Goal: Information Seeking & Learning: Compare options

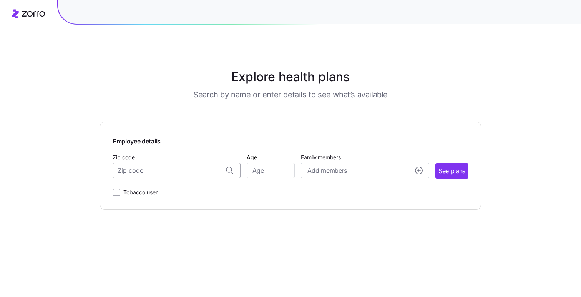
click at [180, 176] on input "Zip code" at bounding box center [177, 170] width 128 height 15
click at [211, 139] on span "Employee details" at bounding box center [291, 140] width 356 height 12
click at [318, 166] on span "Add members" at bounding box center [326, 171] width 39 height 10
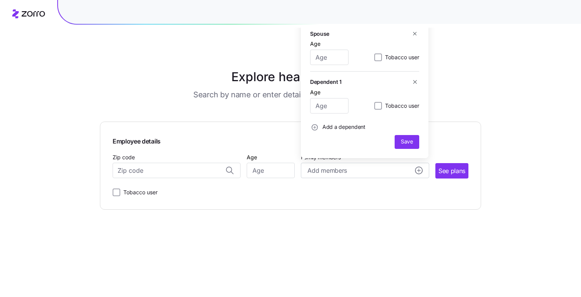
click at [267, 151] on div "Employee details Zip code Age Family members Add members Spouse Age Tobacco use…" at bounding box center [291, 165] width 356 height 63
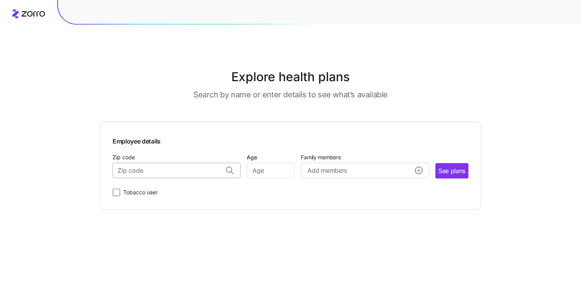
click at [206, 166] on input "Zip code" at bounding box center [177, 170] width 128 height 15
click at [268, 171] on input "Age" at bounding box center [271, 170] width 48 height 15
click at [314, 173] on span "Add members" at bounding box center [326, 171] width 39 height 10
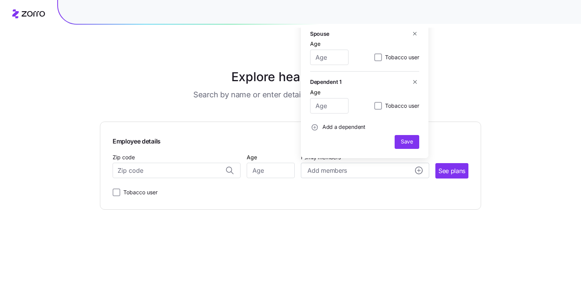
click at [248, 139] on span "Employee details" at bounding box center [291, 140] width 356 height 12
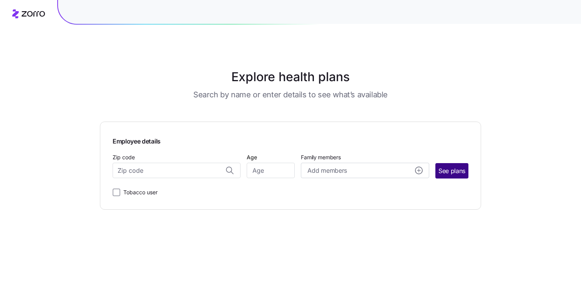
click at [452, 173] on span "See plans" at bounding box center [451, 171] width 27 height 10
click at [192, 172] on input "Zip code" at bounding box center [177, 170] width 128 height 15
click at [168, 154] on div "Zip code Zip code is required" at bounding box center [177, 168] width 128 height 33
click at [146, 198] on label "Tobacco user" at bounding box center [138, 198] width 37 height 9
click at [120, 198] on input "Tobacco user" at bounding box center [117, 199] width 8 height 8
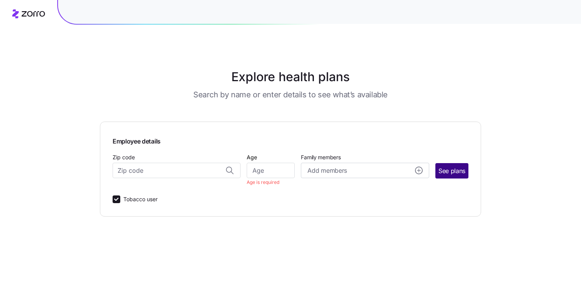
click at [462, 171] on span "See plans" at bounding box center [451, 171] width 27 height 10
click at [132, 200] on label "Tobacco user" at bounding box center [138, 198] width 37 height 9
click at [120, 200] on input "Tobacco user" at bounding box center [117, 199] width 8 height 8
checkbox input "false"
click at [174, 171] on input "Zip code" at bounding box center [177, 170] width 128 height 15
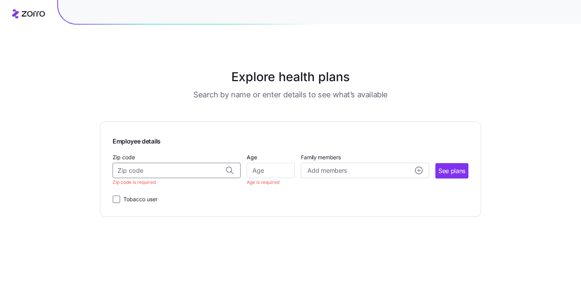
click at [258, 159] on div "Age Age is required" at bounding box center [271, 168] width 48 height 33
click at [265, 170] on input "Age" at bounding box center [271, 170] width 48 height 15
type input "22"
click at [194, 161] on div "Zip code" at bounding box center [177, 165] width 128 height 26
click at [372, 169] on div "Add members" at bounding box center [364, 171] width 115 height 10
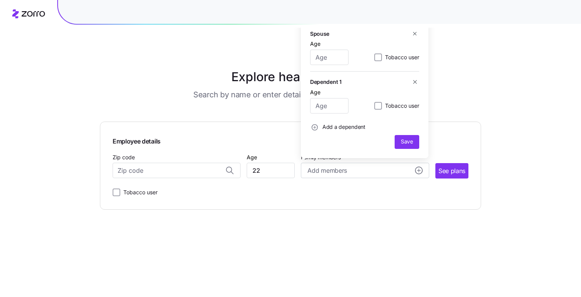
click at [255, 143] on span "Employee details" at bounding box center [291, 140] width 356 height 12
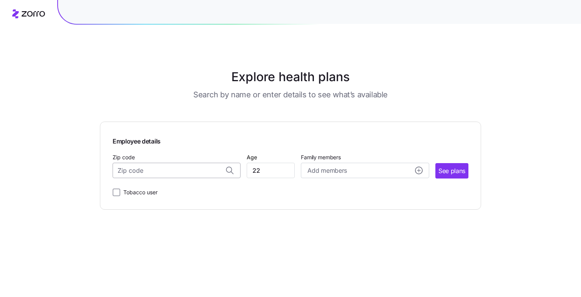
click at [202, 168] on input "Zip code" at bounding box center [177, 170] width 128 height 15
type input "1212121212121212121212"
click at [438, 168] on span "See plans" at bounding box center [451, 171] width 27 height 10
click at [181, 171] on input "Zip code" at bounding box center [177, 170] width 128 height 15
click at [192, 143] on span "Employee details" at bounding box center [291, 140] width 356 height 12
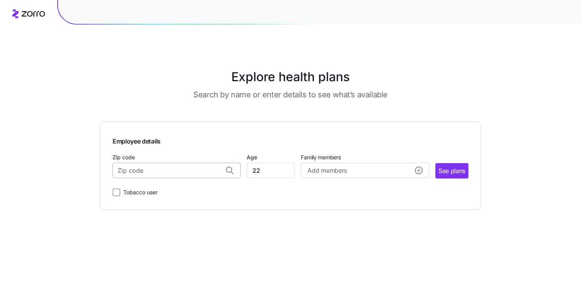
click at [202, 168] on input "Zip code" at bounding box center [177, 170] width 128 height 15
paste input "999077"
type input "999077"
click at [454, 161] on div "Zip code Zip not found Age 22 Family members Add members See plans" at bounding box center [291, 165] width 356 height 26
click at [450, 168] on span "See plans" at bounding box center [451, 171] width 27 height 10
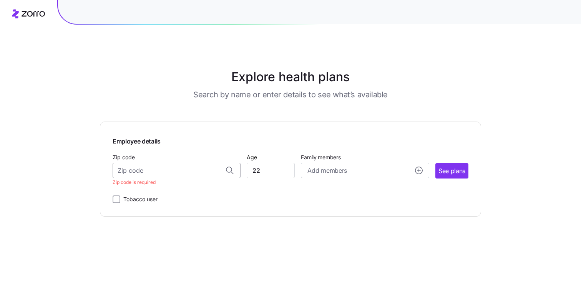
click at [192, 170] on input "Zip code" at bounding box center [177, 170] width 128 height 15
paste input "999077"
type input "9"
type input "2"
type input "1"
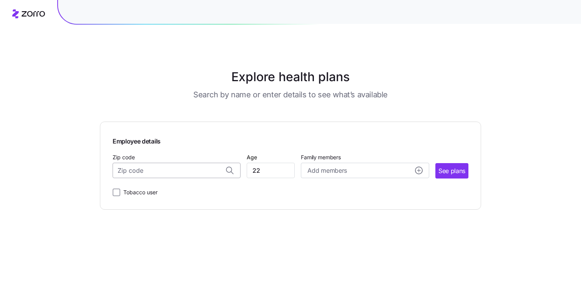
type input "4"
type input "8"
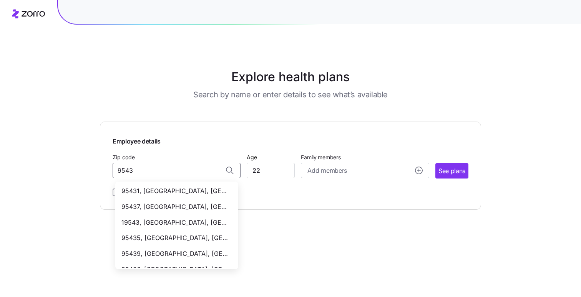
click at [184, 223] on span "19543, [GEOGRAPHIC_DATA], [GEOGRAPHIC_DATA]" at bounding box center [175, 222] width 108 height 10
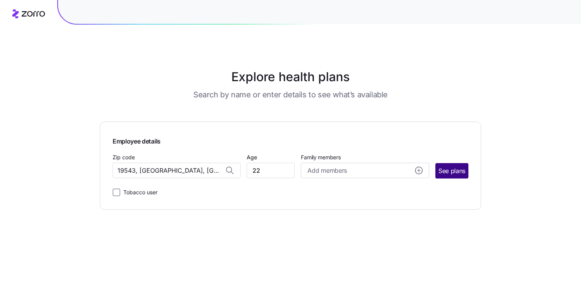
type input "19543, [GEOGRAPHIC_DATA], [GEOGRAPHIC_DATA]"
click at [449, 171] on span "See plans" at bounding box center [451, 171] width 27 height 10
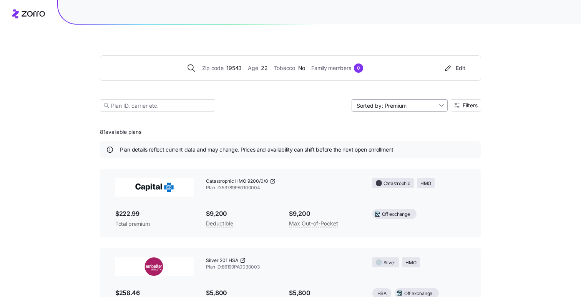
click at [406, 111] on input "Sorted by: Premium" at bounding box center [400, 105] width 96 height 12
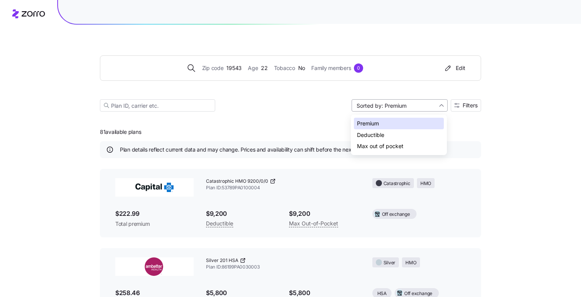
click at [352, 110] on input "Sorted by: Premium" at bounding box center [400, 105] width 96 height 12
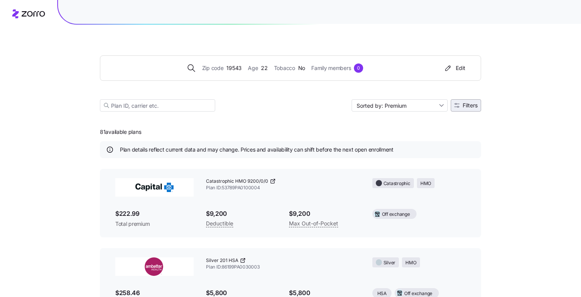
click at [466, 100] on button "Filters" at bounding box center [466, 105] width 30 height 12
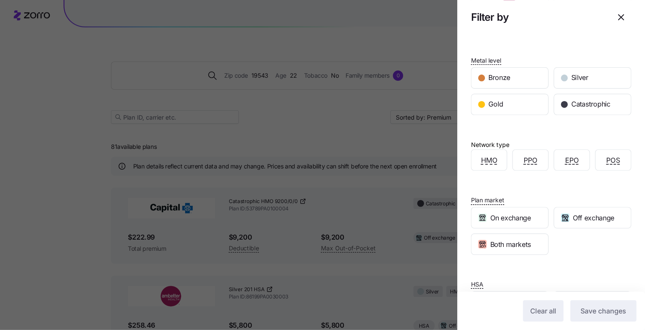
scroll to position [105, 0]
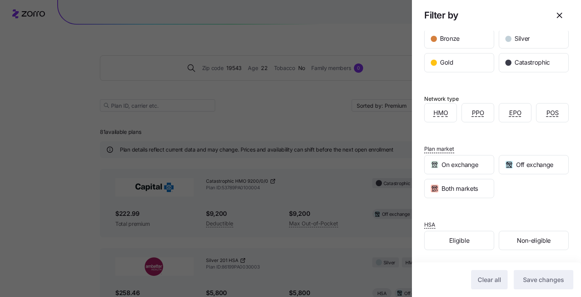
click at [324, 119] on div at bounding box center [290, 148] width 581 height 297
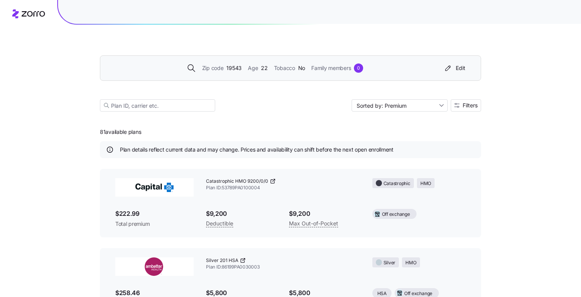
click at [337, 65] on span "Family members" at bounding box center [331, 68] width 40 height 8
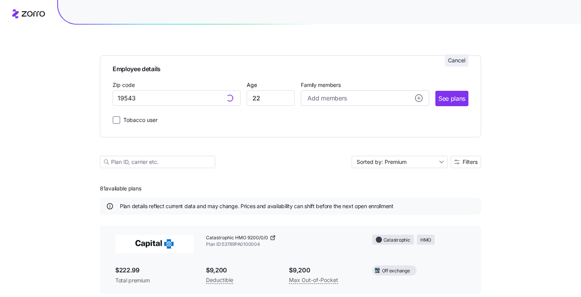
click at [448, 57] on span "Cancel" at bounding box center [456, 60] width 17 height 8
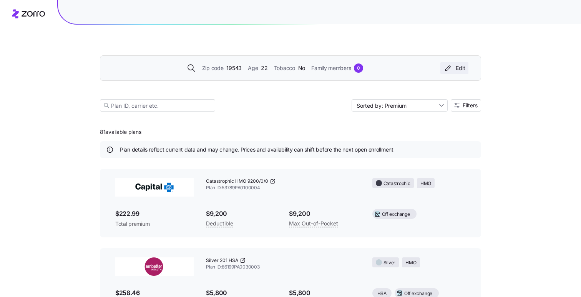
click at [453, 71] on div "Edit" at bounding box center [454, 68] width 22 height 8
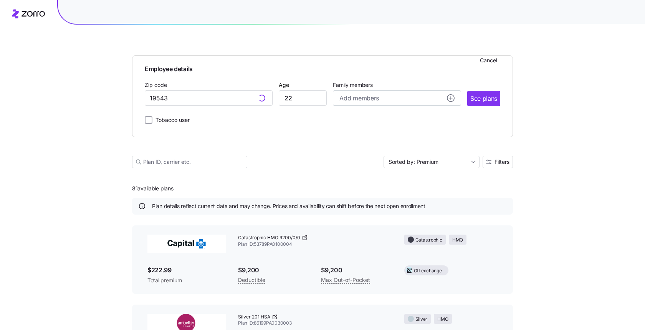
type input "19543, [GEOGRAPHIC_DATA], [GEOGRAPHIC_DATA]"
click at [493, 62] on span "Cancel" at bounding box center [488, 60] width 17 height 8
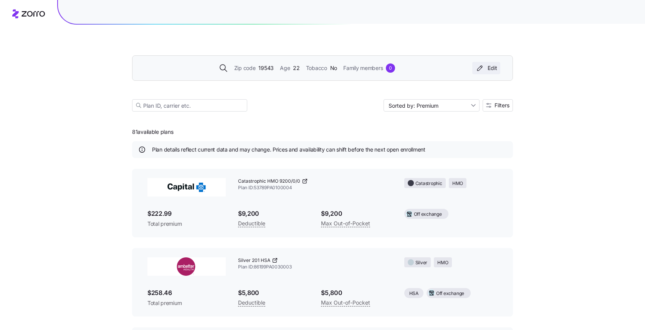
click at [491, 67] on div "Edit" at bounding box center [487, 68] width 22 height 8
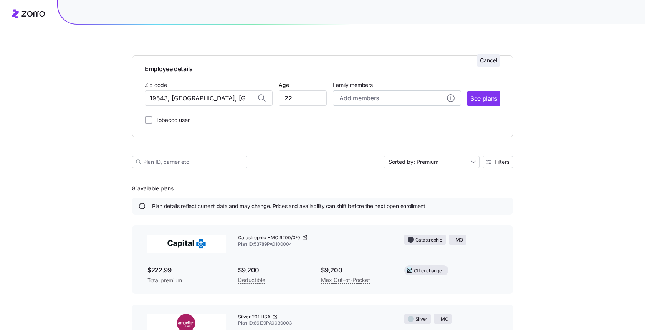
click at [489, 62] on span "Cancel" at bounding box center [488, 60] width 17 height 8
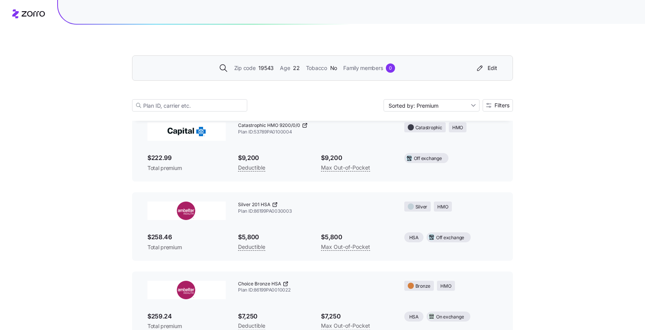
scroll to position [55, 0]
click at [496, 110] on button "Filters" at bounding box center [498, 105] width 30 height 12
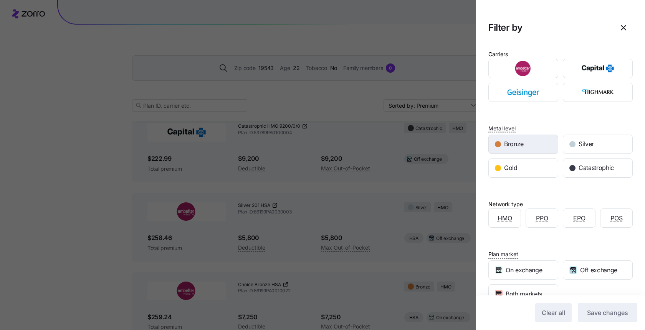
click at [508, 147] on span "Bronze" at bounding box center [514, 144] width 20 height 10
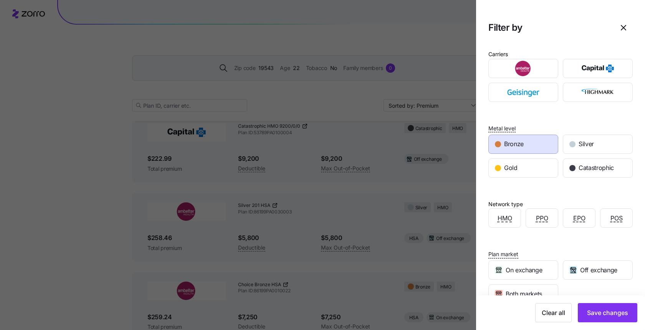
scroll to position [70, 0]
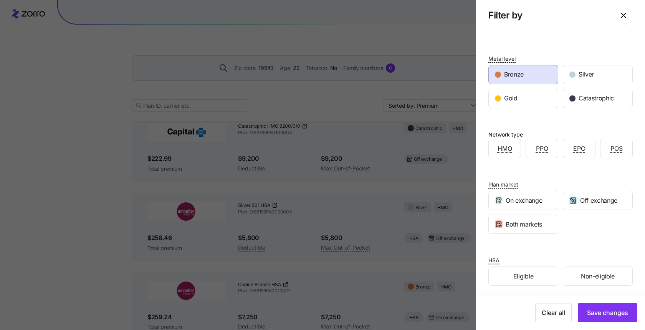
click at [423, 183] on div at bounding box center [322, 165] width 645 height 330
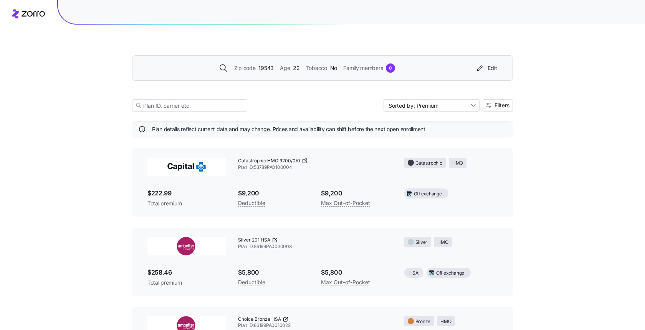
scroll to position [0, 0]
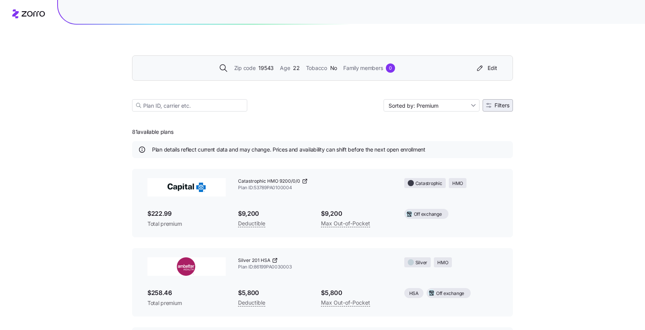
click at [504, 103] on span "Filters" at bounding box center [502, 105] width 15 height 5
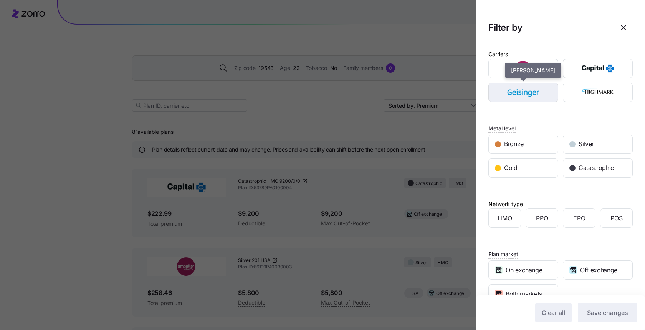
click at [509, 96] on img "button" at bounding box center [524, 92] width 56 height 15
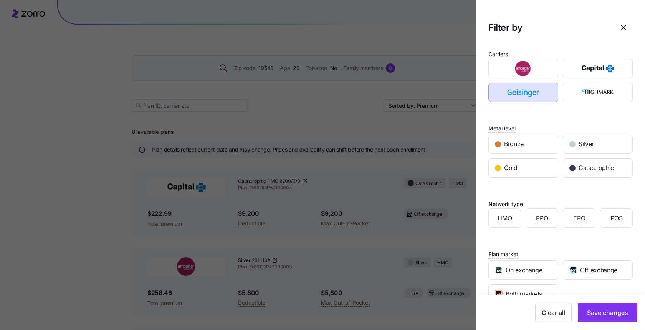
click at [437, 91] on div at bounding box center [322, 165] width 645 height 330
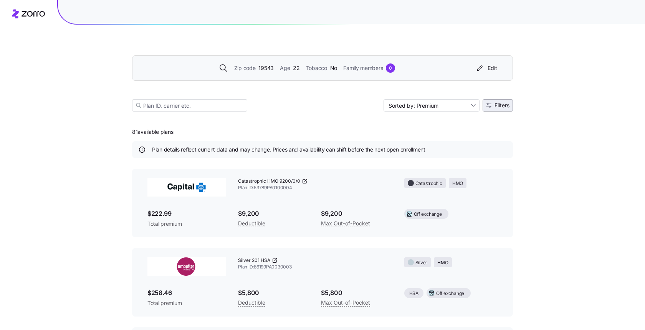
click at [495, 103] on span "Filters" at bounding box center [502, 105] width 15 height 5
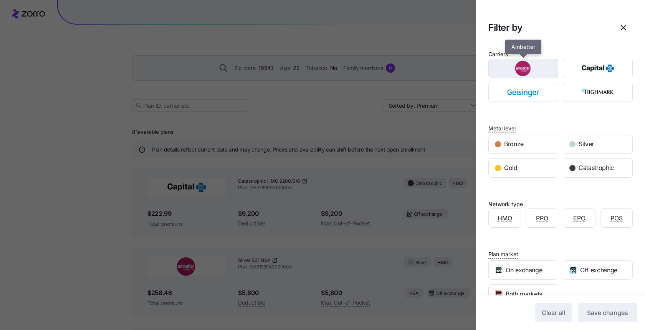
click at [544, 73] on img "button" at bounding box center [524, 68] width 56 height 15
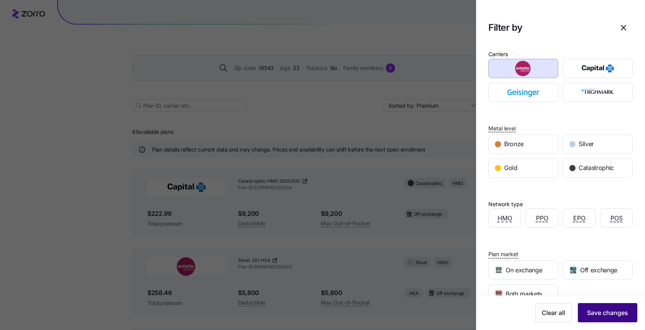
click at [581, 296] on button "Save changes" at bounding box center [608, 312] width 60 height 19
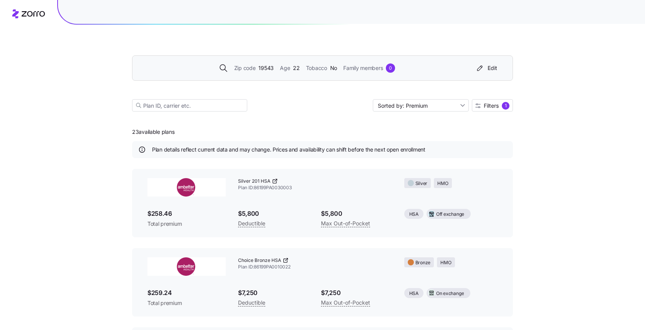
click at [305, 91] on div "Zip code 19543 Age [DEMOGRAPHIC_DATA] Tobacco No Family members 0 Edit Sorted b…" at bounding box center [322, 74] width 381 height 93
click at [496, 107] on span "Filters" at bounding box center [491, 105] width 15 height 5
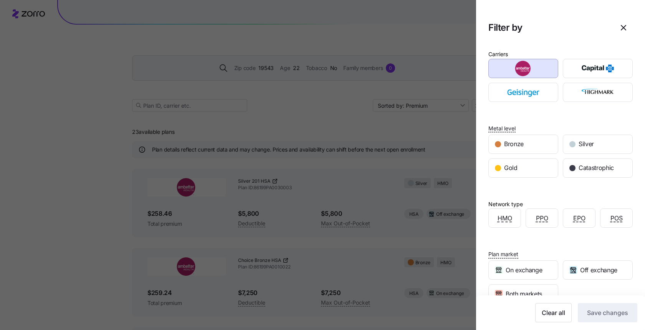
click at [443, 87] on div at bounding box center [322, 165] width 645 height 330
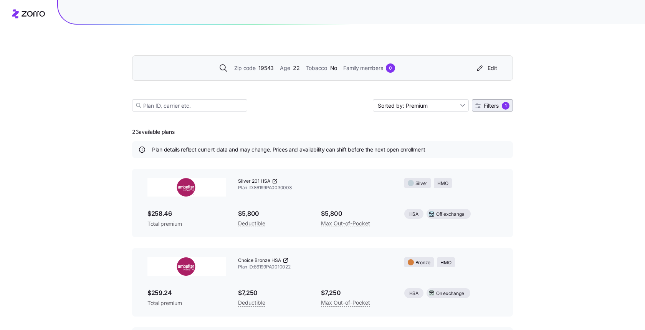
click at [486, 106] on span "Filters" at bounding box center [491, 105] width 15 height 5
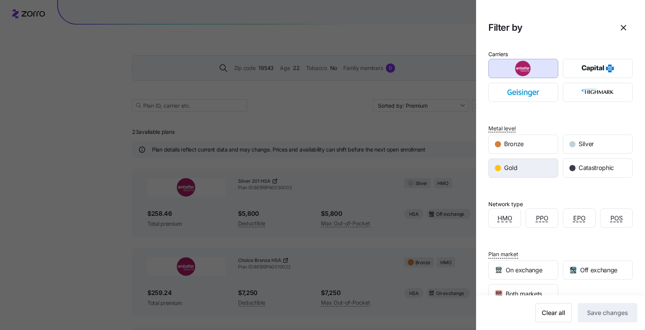
click at [518, 162] on div "Gold" at bounding box center [523, 168] width 69 height 18
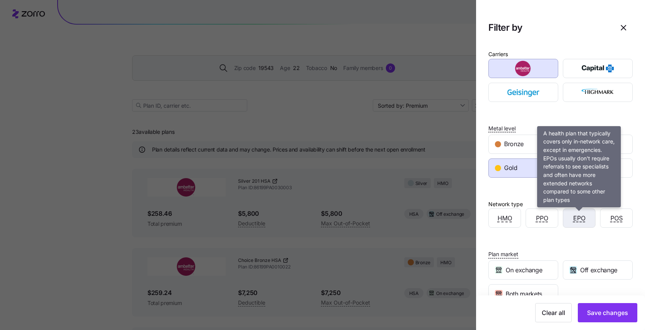
click at [580, 218] on span "EPO" at bounding box center [580, 218] width 12 height 10
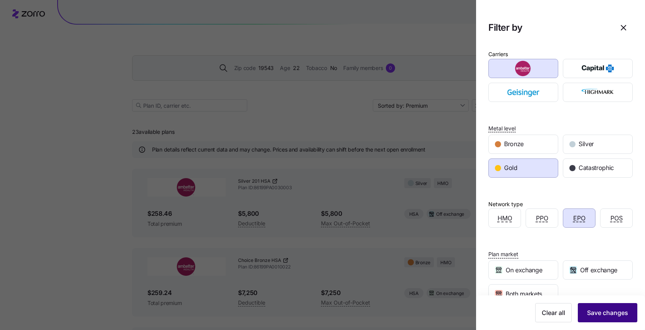
click at [581, 296] on span "Save changes" at bounding box center [607, 312] width 41 height 9
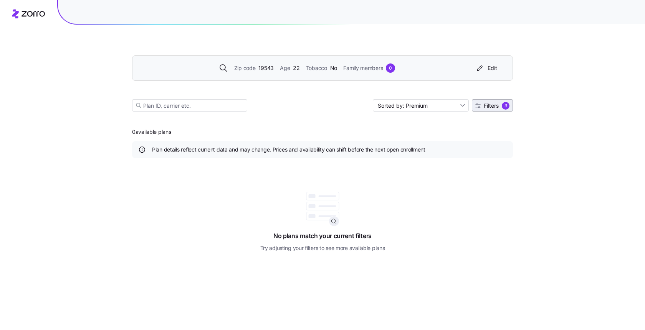
click at [495, 102] on span "Filters 3" at bounding box center [493, 106] width 34 height 8
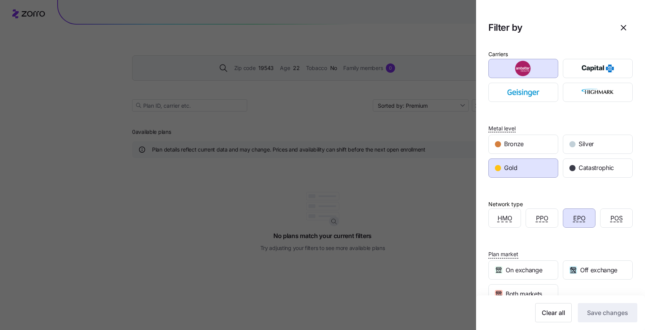
click at [513, 168] on span "Gold" at bounding box center [510, 168] width 13 height 10
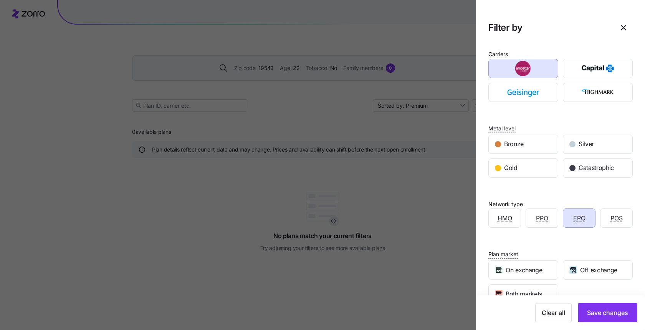
click at [571, 217] on div "EPO" at bounding box center [580, 218] width 32 height 18
click at [581, 296] on span "Save changes" at bounding box center [607, 312] width 41 height 9
